Goal: Find specific page/section: Find specific page/section

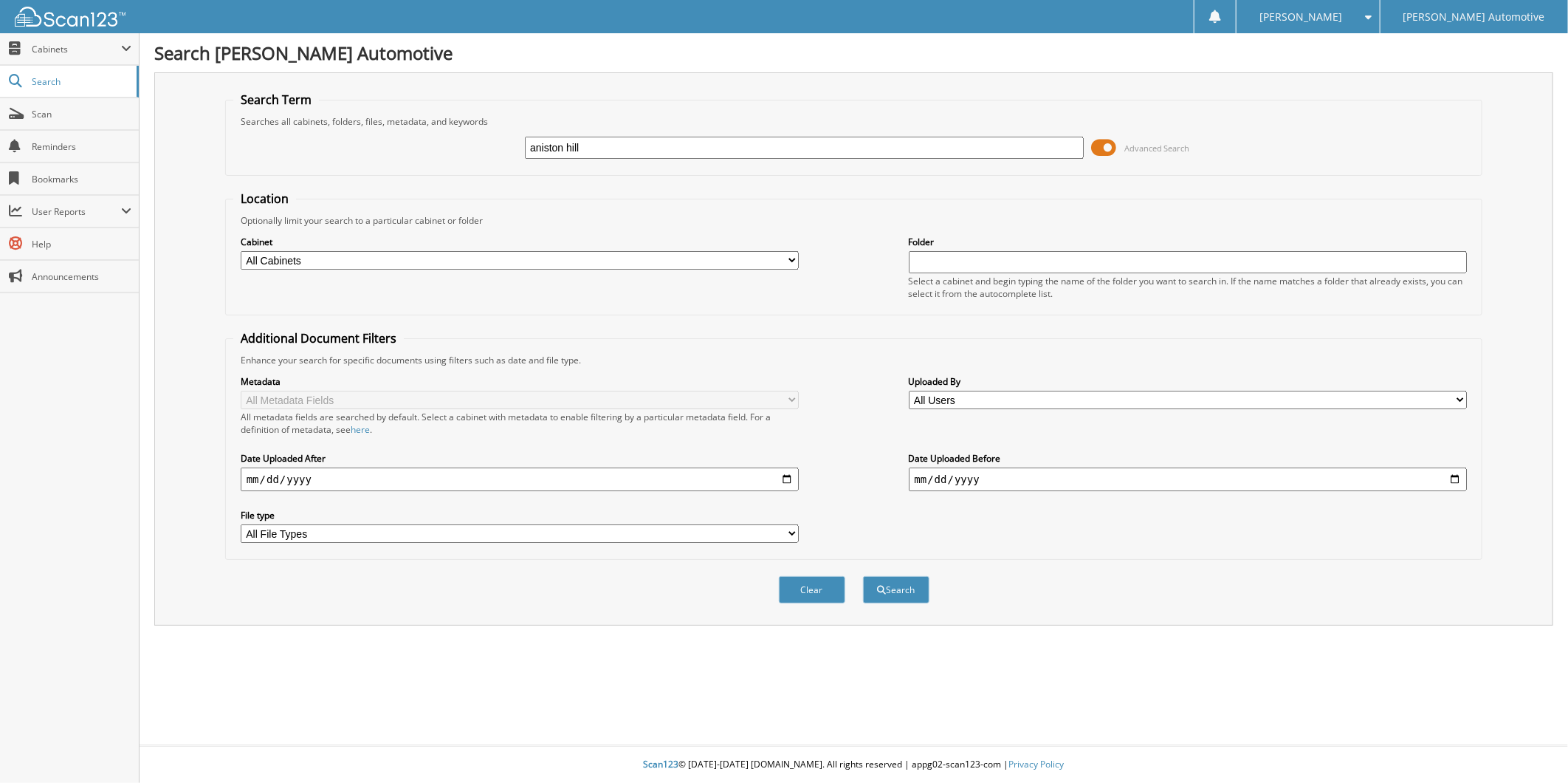
type input "aniston hill"
click at [863, 576] on button "Search" at bounding box center [896, 590] width 67 height 27
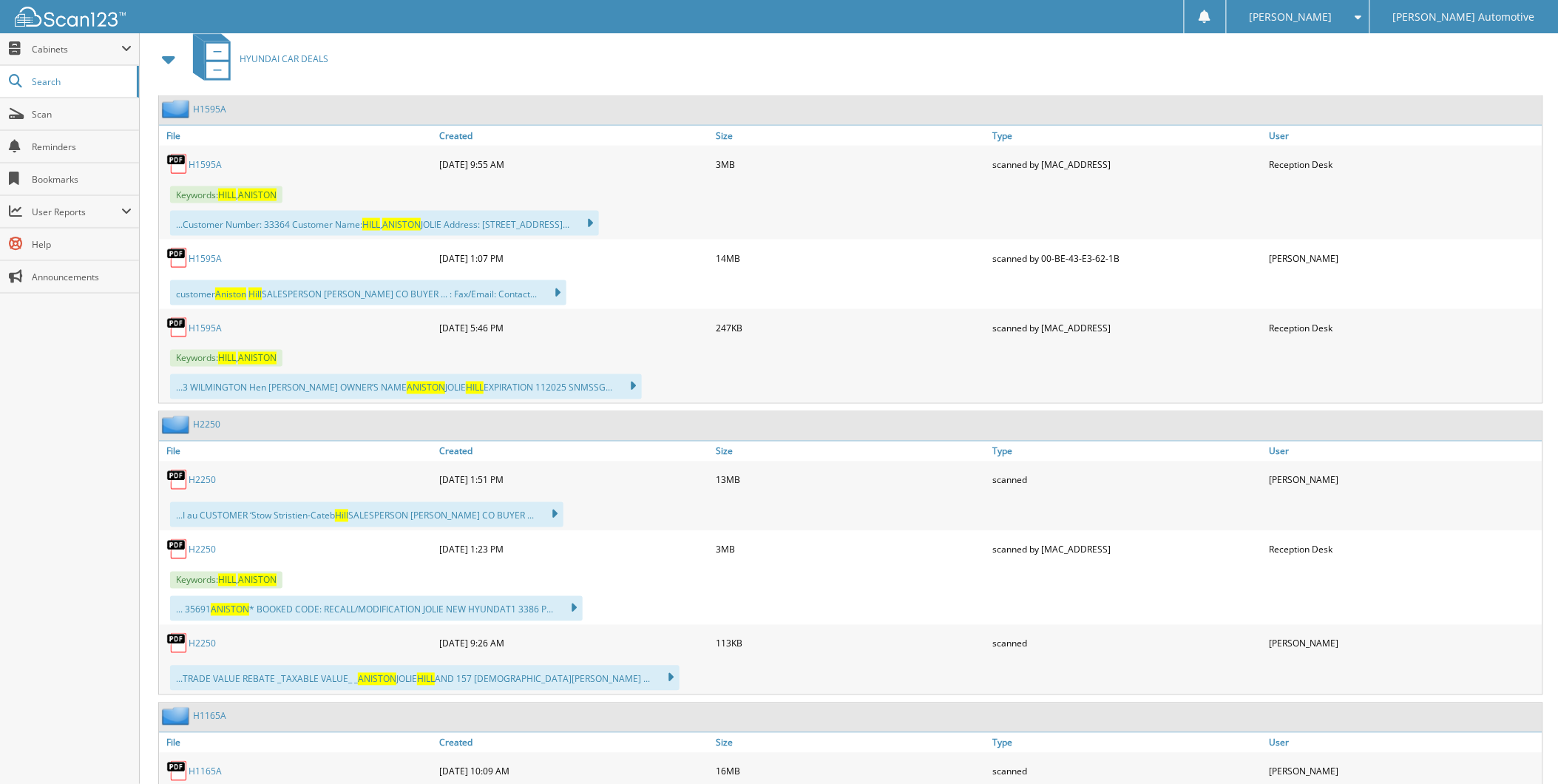
scroll to position [656, 0]
click at [212, 485] on link "H2250" at bounding box center [202, 479] width 27 height 13
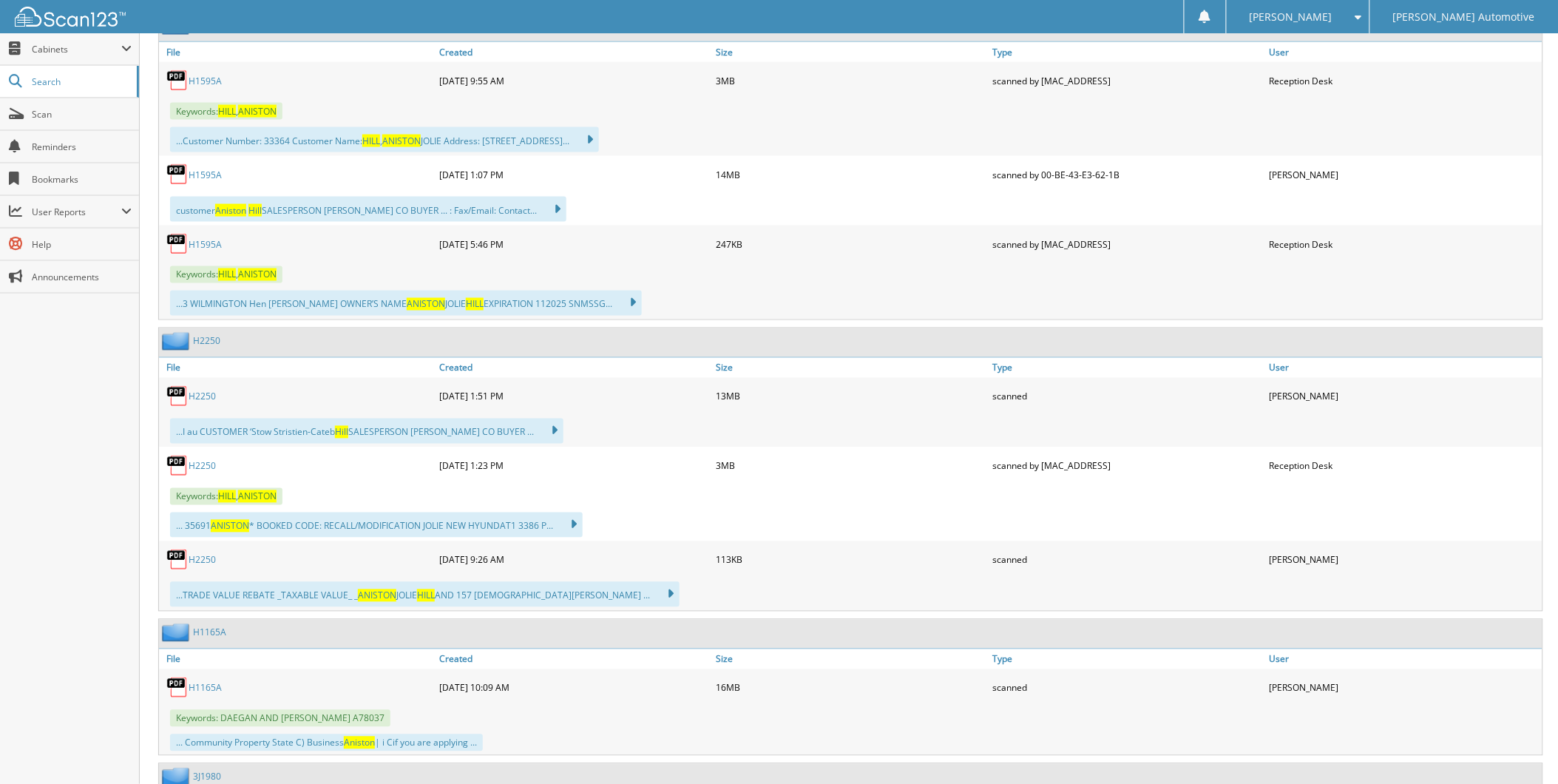
click at [209, 403] on link "H2250" at bounding box center [202, 396] width 27 height 13
click at [41, 121] on span "Scan" at bounding box center [81, 114] width 100 height 13
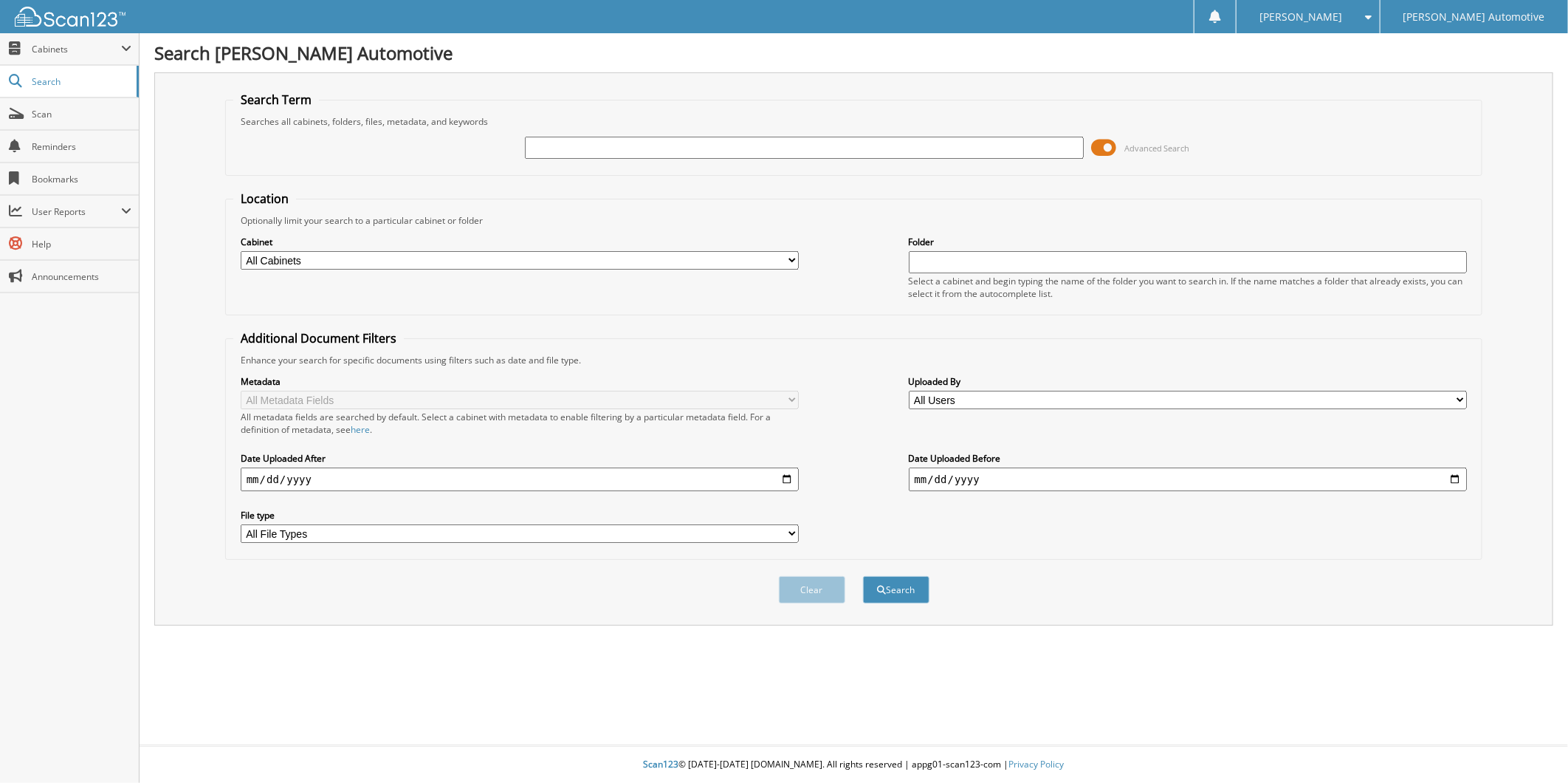
click at [537, 154] on input "text" at bounding box center [805, 148] width 559 height 22
type input "LANA MARTIN"
click at [863, 576] on button "Search" at bounding box center [896, 590] width 67 height 27
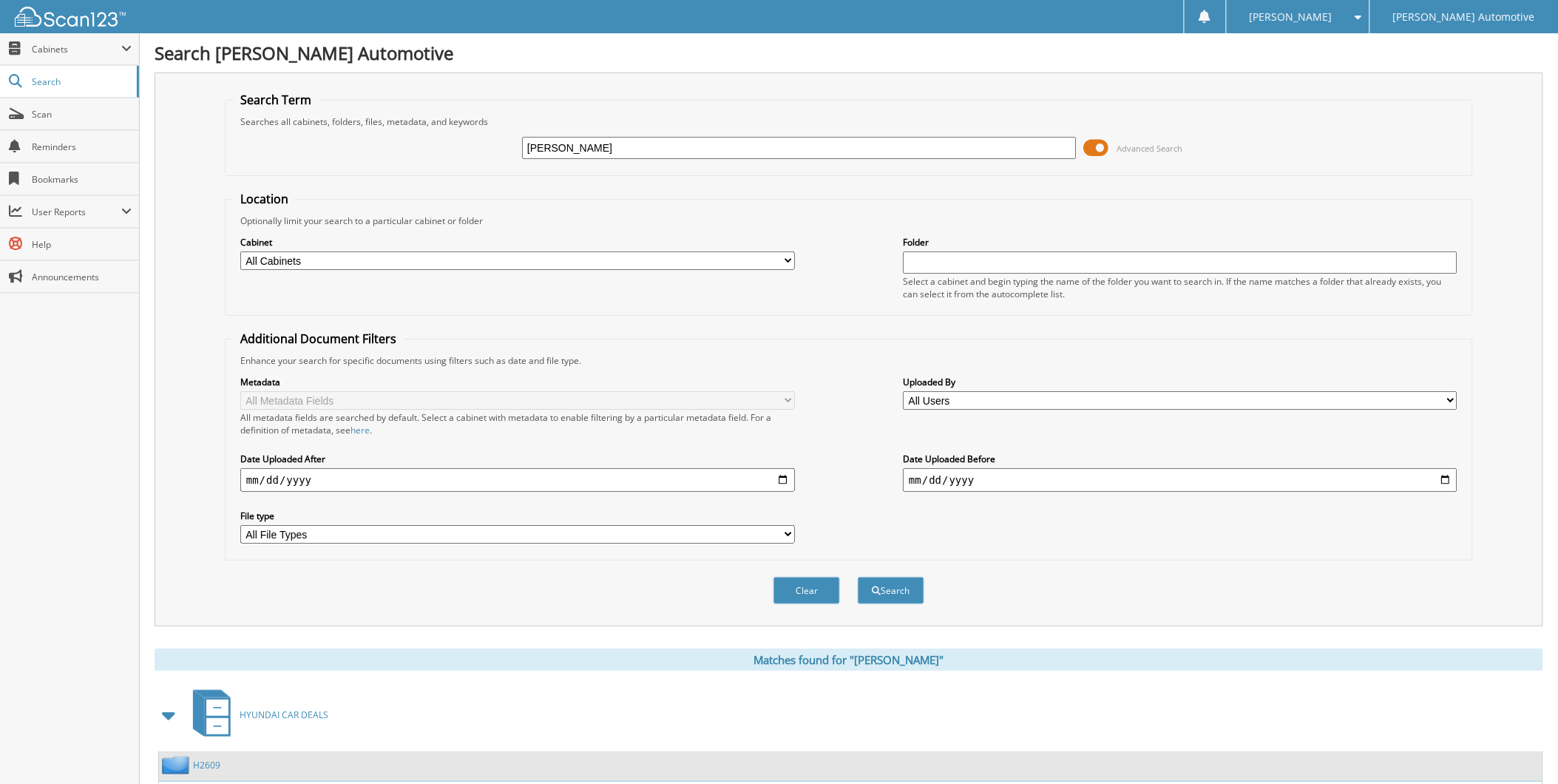
click at [1088, 150] on span at bounding box center [1097, 148] width 26 height 23
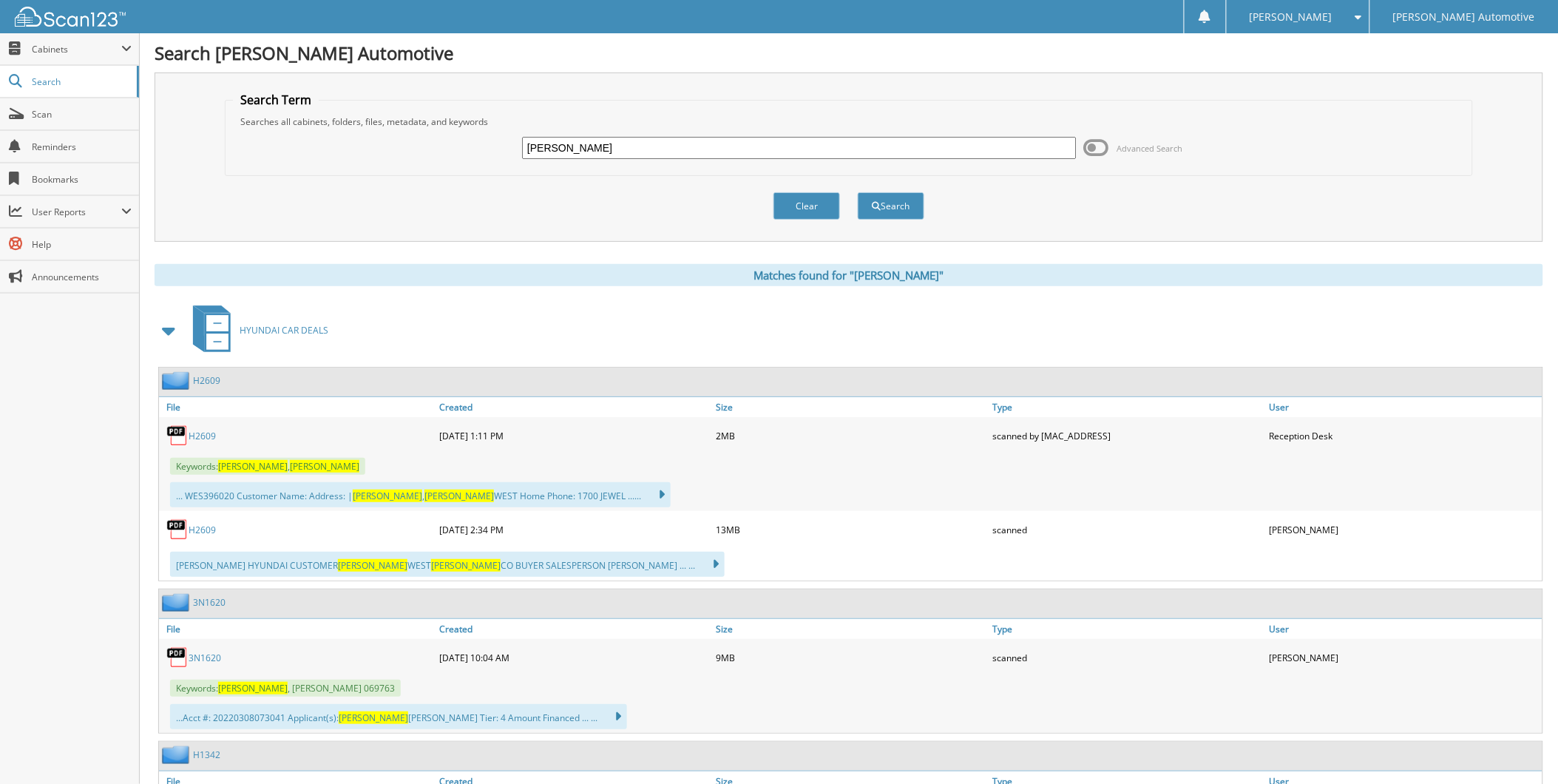
click at [201, 536] on link "H2609" at bounding box center [202, 530] width 27 height 13
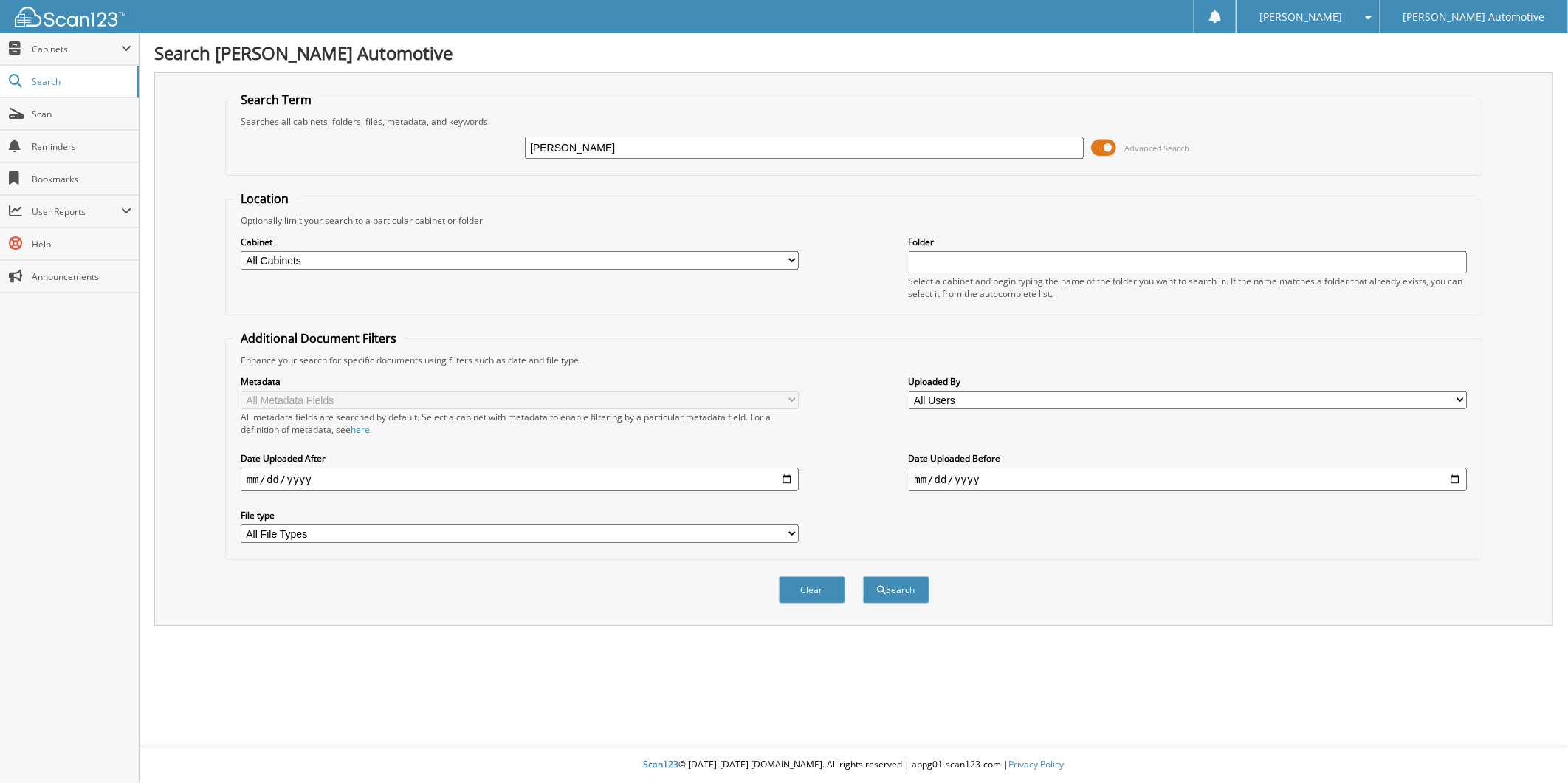
type input "[PERSON_NAME]"
click at [863, 576] on button "Search" at bounding box center [896, 590] width 67 height 27
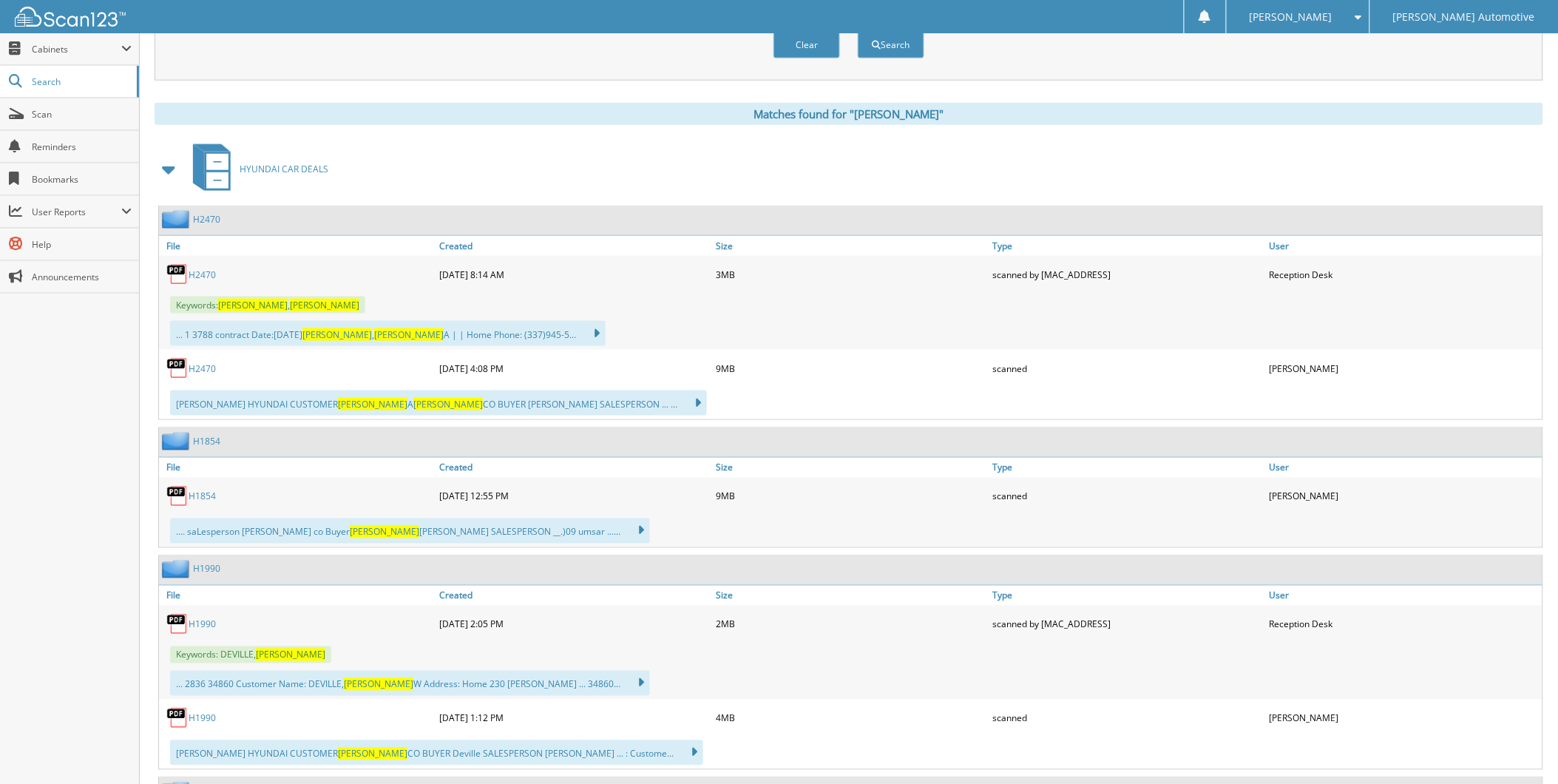
scroll to position [575, 0]
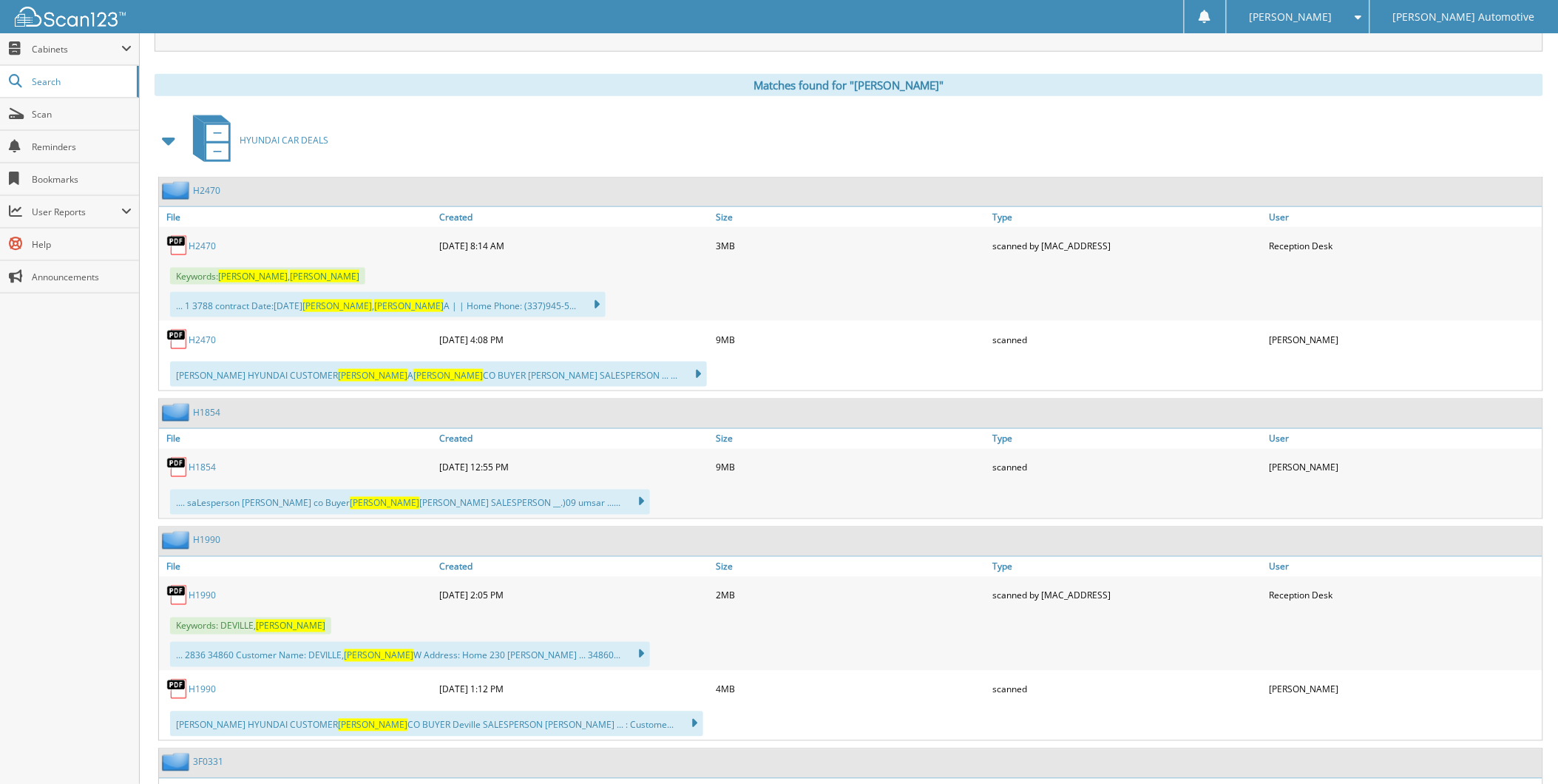
click at [213, 346] on link "H2470" at bounding box center [202, 339] width 27 height 13
click at [43, 50] on span "Cabinets" at bounding box center [76, 49] width 89 height 13
click at [38, 86] on span "My Company" at bounding box center [77, 82] width 109 height 14
